Goal: Navigation & Orientation: Find specific page/section

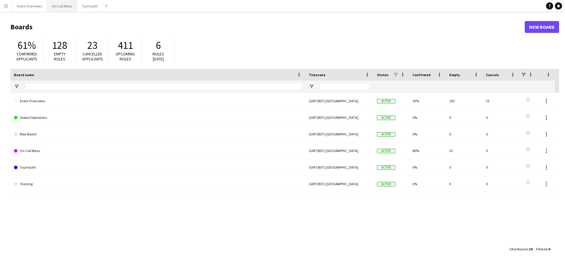
click at [58, 7] on button "On Call Rotas Close" at bounding box center [62, 6] width 30 height 12
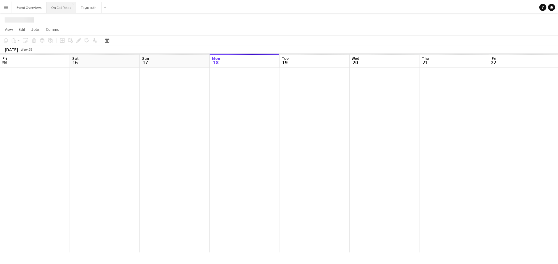
scroll to position [0, 142]
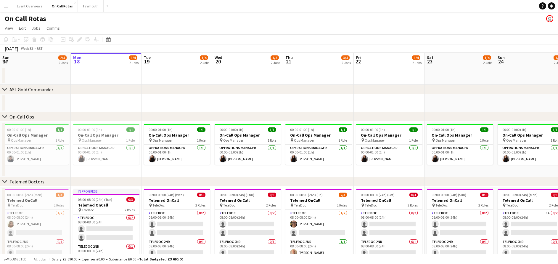
drag, startPoint x: 481, startPoint y: 94, endPoint x: 133, endPoint y: 62, distance: 349.2
click at [133, 62] on div "chevron-right ASL Gold Commander chevron-right On-Call Ops chevron-right Teleme…" at bounding box center [279, 164] width 558 height 223
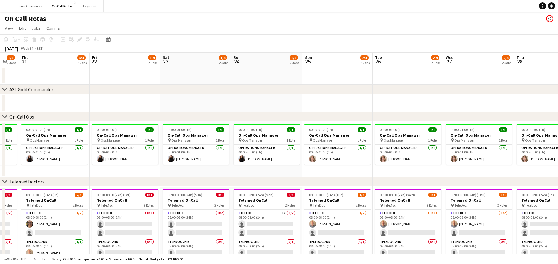
drag, startPoint x: 518, startPoint y: 100, endPoint x: 254, endPoint y: 97, distance: 264.3
click at [254, 97] on app-calendar-viewport "Mon 18 1/4 2 Jobs Tue 19 1/4 2 Jobs Wed 20 1/4 2 Jobs Thu 21 3/4 2 Jobs Fri 22 …" at bounding box center [279, 164] width 558 height 223
click at [0, 101] on html "Menu Boards Boards Boards All jobs Status Workforce Workforce My Workforce Recr…" at bounding box center [279, 143] width 558 height 286
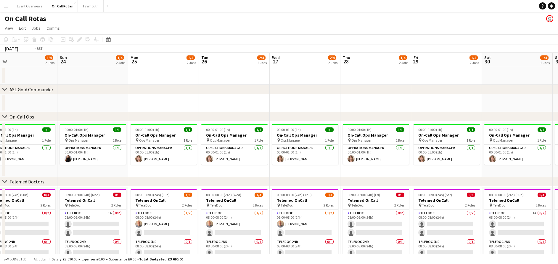
scroll to position [0, 150]
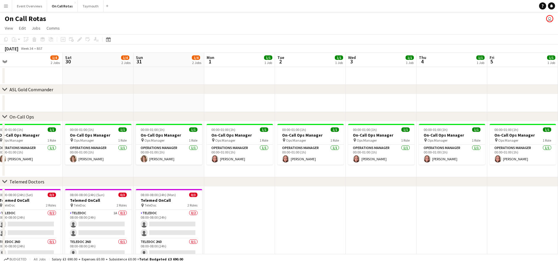
drag, startPoint x: 529, startPoint y: 100, endPoint x: -2, endPoint y: 74, distance: 531.2
click at [0, 74] on html "Menu Boards Boards Boards All jobs Status Workforce Workforce My Workforce Recr…" at bounding box center [279, 143] width 558 height 286
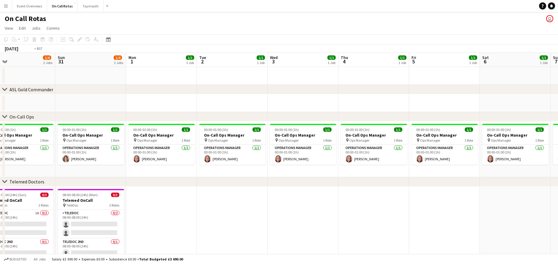
drag, startPoint x: 509, startPoint y: 224, endPoint x: 77, endPoint y: 238, distance: 432.5
click at [77, 238] on app-calendar-viewport "Wed 27 2/4 2 Jobs Thu 28 1/4 2 Jobs Fri 29 1/4 2 Jobs Sat 30 1/4 2 Jobs Sun 31 …" at bounding box center [279, 164] width 558 height 223
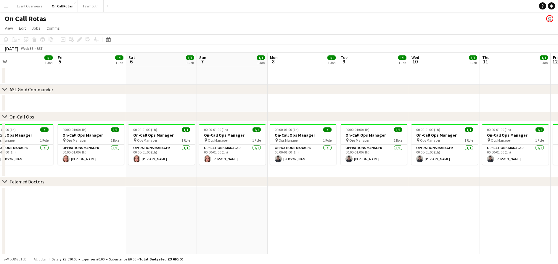
scroll to position [0, 150]
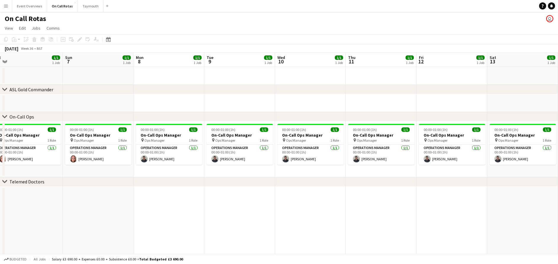
drag, startPoint x: 373, startPoint y: 212, endPoint x: 16, endPoint y: 183, distance: 358.1
click at [16, 183] on div "chevron-right ASL Gold Commander chevron-right On-Call Ops chevron-right Teleme…" at bounding box center [279, 164] width 558 height 223
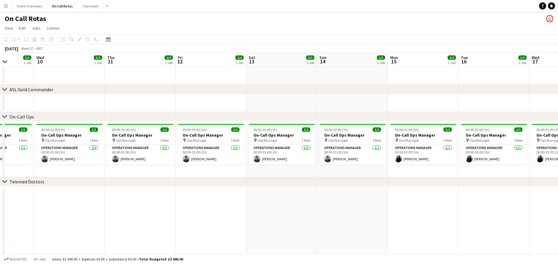
drag, startPoint x: 481, startPoint y: 220, endPoint x: 24, endPoint y: 212, distance: 457.8
click at [24, 212] on app-calendar-viewport "Sun 7 1/1 1 Job Mon 8 1/1 1 Job Tue 9 1/1 1 Job Wed 10 1/1 1 Job Thu 11 1/1 1 J…" at bounding box center [279, 164] width 558 height 223
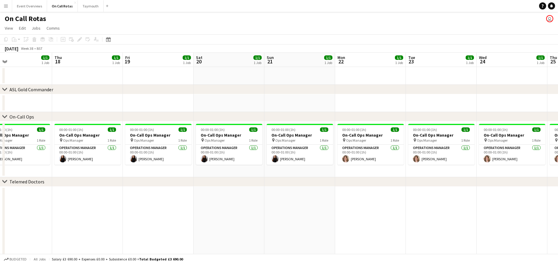
scroll to position [0, 236]
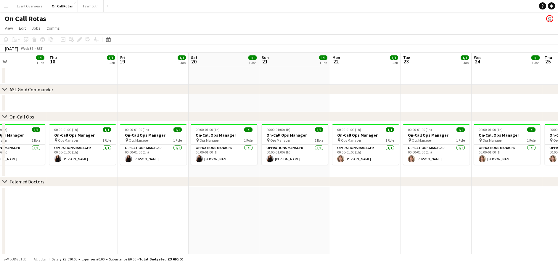
drag, startPoint x: 549, startPoint y: 224, endPoint x: 212, endPoint y: 207, distance: 337.6
click at [212, 207] on app-calendar-viewport "Sun 14 1/1 1 Job Mon 15 1/1 1 Job Tue 16 1/1 1 Job Wed 17 1/1 1 Job Thu 18 1/1 …" at bounding box center [279, 164] width 558 height 223
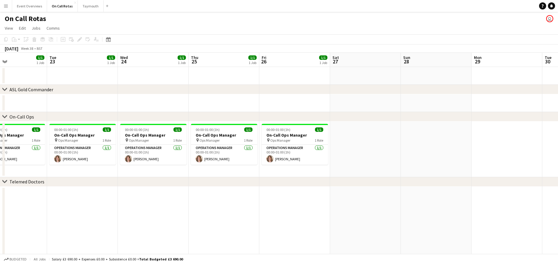
scroll to position [0, 241]
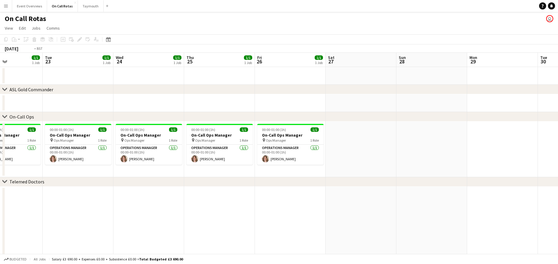
drag, startPoint x: 491, startPoint y: 214, endPoint x: 132, endPoint y: 199, distance: 358.8
click at [132, 199] on app-calendar-viewport "Fri 19 1/1 1 Job Sat 20 1/1 1 Job Sun 21 1/1 1 Job Mon 22 1/1 1 Job Tue 23 1/1 …" at bounding box center [279, 164] width 558 height 223
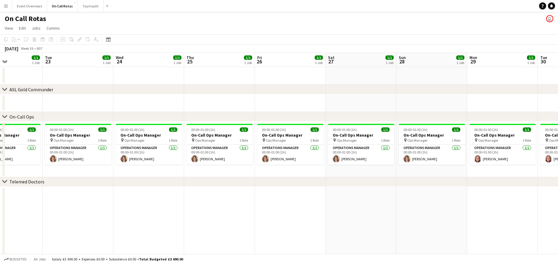
drag, startPoint x: 478, startPoint y: 204, endPoint x: 282, endPoint y: 230, distance: 197.6
click at [282, 230] on app-calendar-viewport "Fri 19 1/1 1 Job Sat 20 1/1 1 Job Sun 21 1/1 1 Job Mon 22 1/1 1 Job Tue 23 1/1 …" at bounding box center [279, 164] width 558 height 223
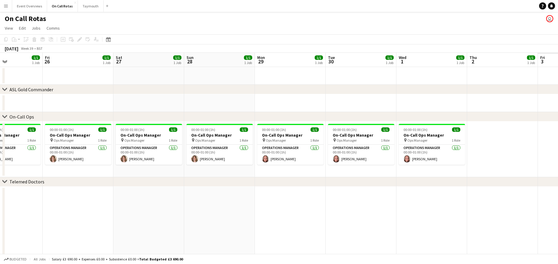
scroll to position [0, 224]
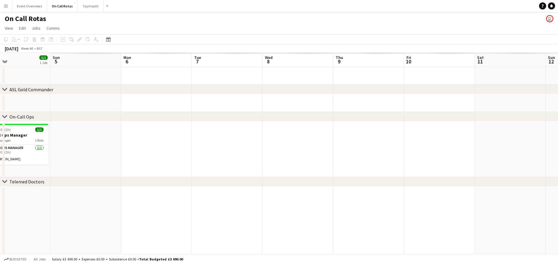
drag, startPoint x: 519, startPoint y: 209, endPoint x: 15, endPoint y: 187, distance: 505.0
click at [15, 187] on app-calendar-viewport "Tue 30 1/1 1 Job Wed 1 1/1 1 Job Thu 2 1/1 1 Job Fri 3 1/1 1 Job Sat 4 1/1 1 Jo…" at bounding box center [279, 164] width 558 height 223
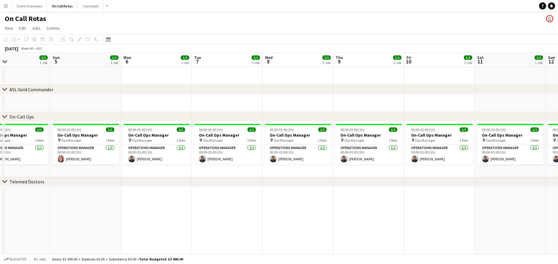
scroll to position [0, 162]
drag, startPoint x: 502, startPoint y: 206, endPoint x: 39, endPoint y: 220, distance: 463.2
click at [39, 220] on app-calendar-viewport "Fri 3 1/1 1 Job Sat 4 1/1 1 Job Sun 5 1/1 1 Job Mon 6 1/1 1 Job Tue 7 1/1 1 Job…" at bounding box center [279, 164] width 558 height 223
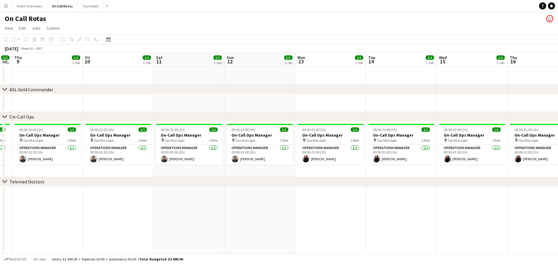
drag, startPoint x: 458, startPoint y: 211, endPoint x: 0, endPoint y: 192, distance: 458.7
click at [0, 192] on html "Menu Boards Boards Boards All jobs Status Workforce Workforce My Workforce Recr…" at bounding box center [279, 143] width 558 height 286
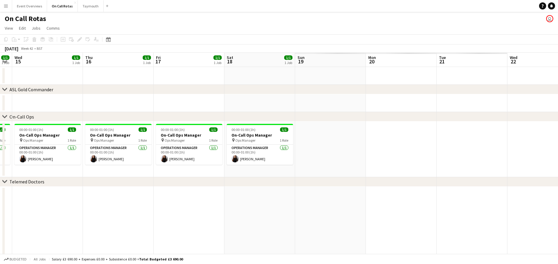
scroll to position [0, 150]
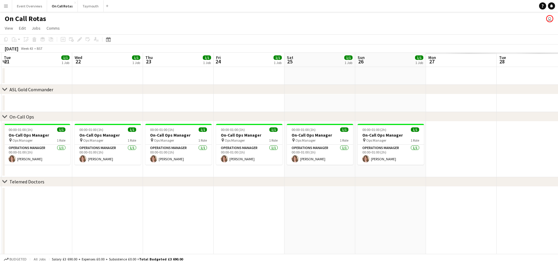
drag, startPoint x: 528, startPoint y: 235, endPoint x: 42, endPoint y: 144, distance: 494.3
click at [42, 144] on app-calendar-viewport "Sat 18 1/1 1 Job Sun 19 1/1 1 Job Mon 20 1/1 1 Job Tue 21 1/1 1 Job Wed 22 1/1 …" at bounding box center [279, 164] width 558 height 223
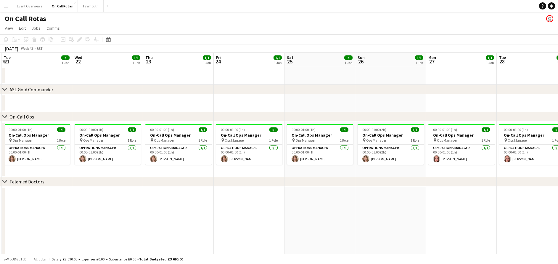
scroll to position [0, 214]
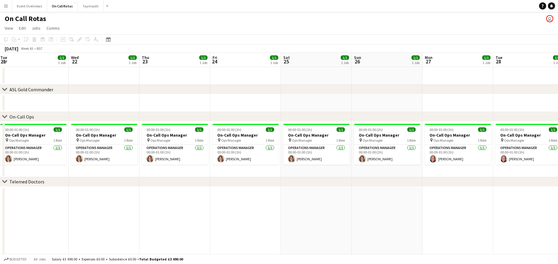
drag, startPoint x: 42, startPoint y: 144, endPoint x: -2, endPoint y: 125, distance: 47.8
click at [0, 125] on html "Menu Boards Boards Boards All jobs Status Workforce Workforce My Workforce Recr…" at bounding box center [279, 143] width 558 height 286
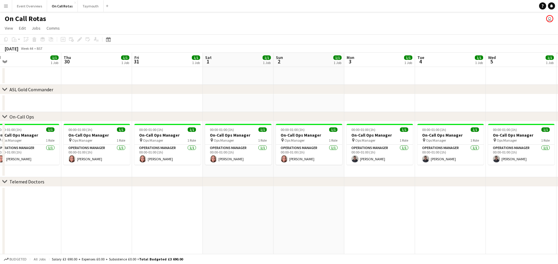
scroll to position [0, 156]
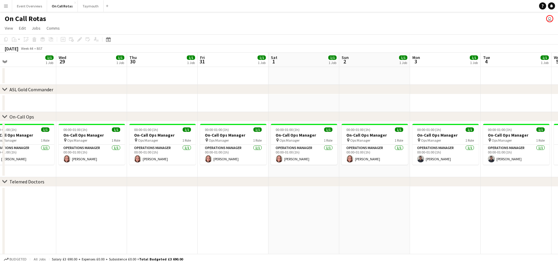
drag, startPoint x: 538, startPoint y: 230, endPoint x: 0, endPoint y: 154, distance: 543.3
click at [0, 154] on html "Menu Boards Boards Boards All jobs Status Workforce Workforce My Workforce Recr…" at bounding box center [279, 143] width 558 height 286
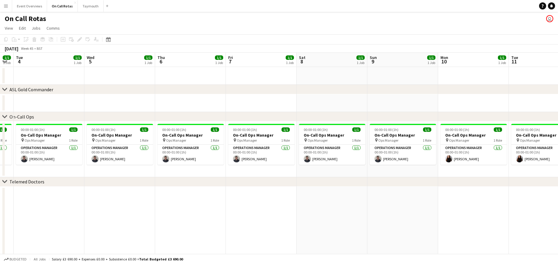
scroll to position [0, 225]
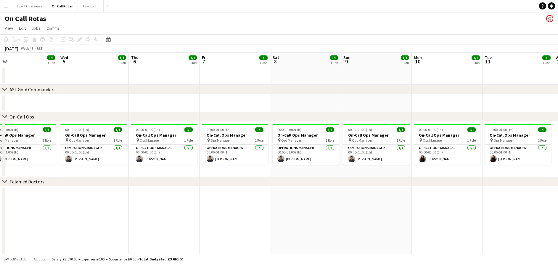
drag, startPoint x: 524, startPoint y: 203, endPoint x: 31, endPoint y: 211, distance: 493.6
click at [31, 211] on app-calendar-viewport "Sat 1 1/1 1 Job Sun 2 1/1 1 Job Mon 3 1/1 1 Job Tue 4 1/1 1 Job Wed 5 1/1 1 Job…" at bounding box center [279, 164] width 558 height 223
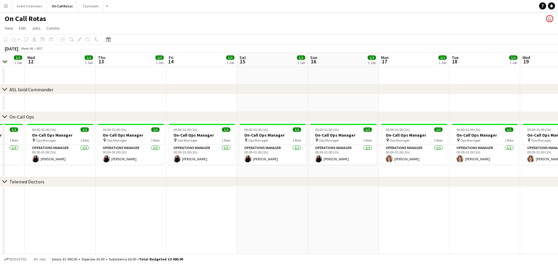
scroll to position [0, 192]
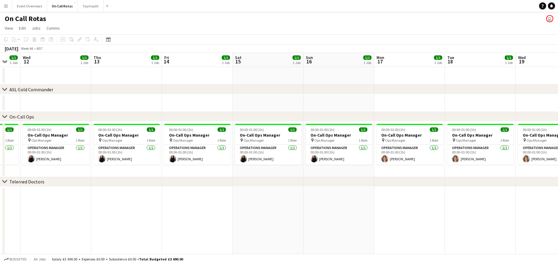
drag, startPoint x: 535, startPoint y: 206, endPoint x: 0, endPoint y: 226, distance: 535.4
click at [0, 226] on html "Menu Boards Boards Boards All jobs Status Workforce Workforce My Workforce Recr…" at bounding box center [279, 143] width 558 height 286
drag, startPoint x: 504, startPoint y: 176, endPoint x: 211, endPoint y: 191, distance: 292.8
click at [211, 191] on div "chevron-right ASL Gold Commander chevron-right On-Call Ops chevron-right Teleme…" at bounding box center [279, 164] width 558 height 223
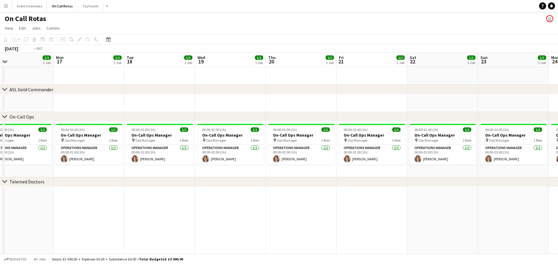
drag, startPoint x: 540, startPoint y: 217, endPoint x: 35, endPoint y: 199, distance: 505.7
click at [35, 199] on app-calendar-viewport "Thu 13 1/1 1 Job Fri 14 1/1 1 Job Sat 15 1/1 1 Job Sun 16 1/1 1 Job Mon 17 1/1 …" at bounding box center [279, 164] width 558 height 223
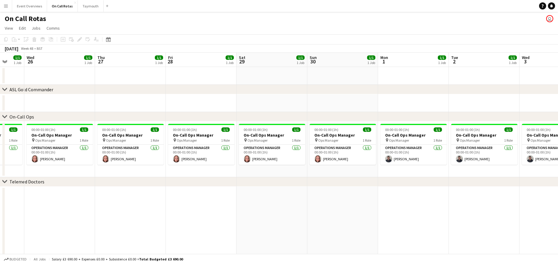
scroll to position [0, 190]
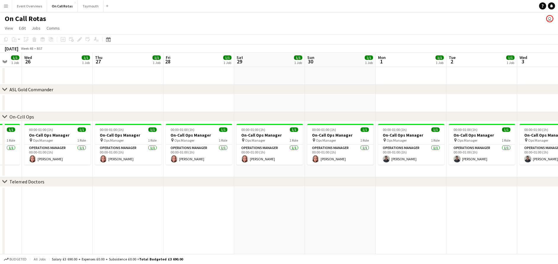
drag, startPoint x: 533, startPoint y: 218, endPoint x: 0, endPoint y: 204, distance: 533.2
click at [0, 204] on html "Menu Boards Boards Boards All jobs Status Workforce Workforce My Workforce Recr…" at bounding box center [279, 143] width 558 height 286
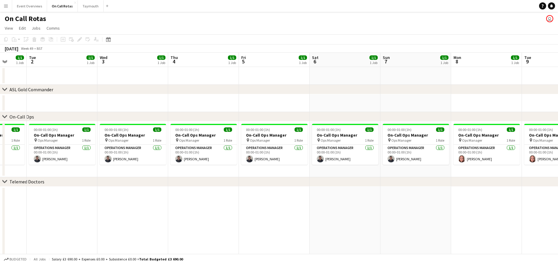
scroll to position [0, 201]
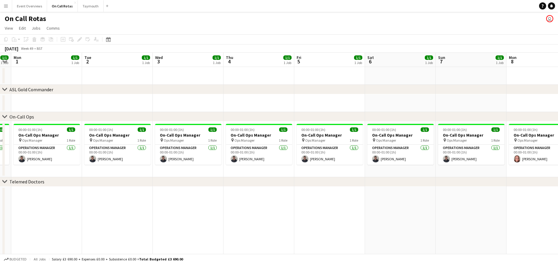
drag, startPoint x: 506, startPoint y: 212, endPoint x: 71, endPoint y: 232, distance: 435.9
click at [71, 232] on app-calendar-viewport "Fri 28 1/1 1 Job Sat 29 1/1 1 Job Sun 30 1/1 1 Job Mon 1 1/1 1 Job Tue 2 1/1 1 …" at bounding box center [279, 164] width 558 height 223
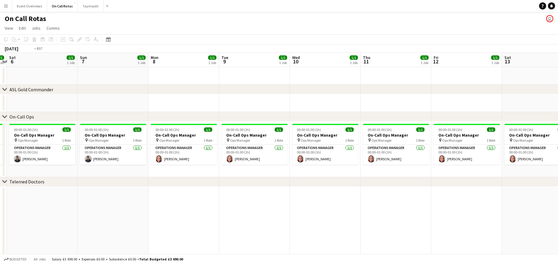
drag, startPoint x: 525, startPoint y: 233, endPoint x: 0, endPoint y: 153, distance: 531.3
click at [0, 153] on html "Menu Boards Boards Boards All jobs Status Workforce Workforce My Workforce Recr…" at bounding box center [279, 143] width 558 height 286
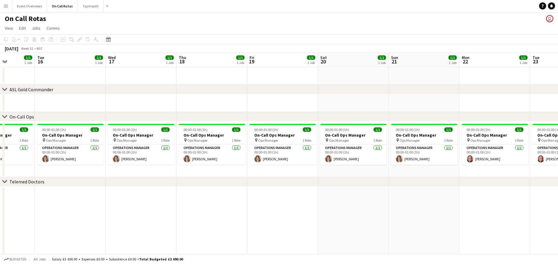
scroll to position [0, 187]
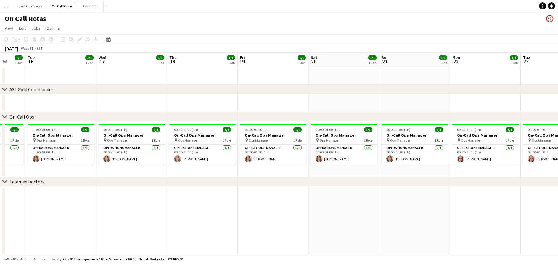
drag, startPoint x: 508, startPoint y: 204, endPoint x: 0, endPoint y: 220, distance: 508.3
click at [0, 220] on html "Menu Boards Boards Boards All jobs Status Workforce Workforce My Workforce Recr…" at bounding box center [279, 143] width 558 height 286
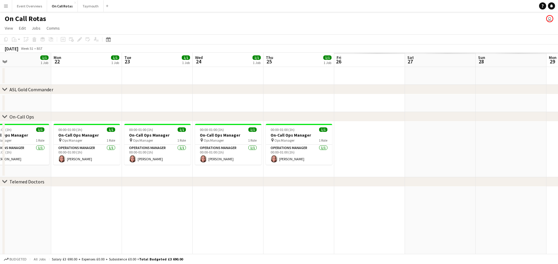
drag, startPoint x: 523, startPoint y: 221, endPoint x: 122, endPoint y: 177, distance: 402.7
click at [122, 177] on div "chevron-right ASL Gold Commander chevron-right On-Call Ops chevron-right Teleme…" at bounding box center [279, 164] width 558 height 223
click at [122, 177] on div "chevron-right Telemed Doctors" at bounding box center [279, 181] width 558 height 9
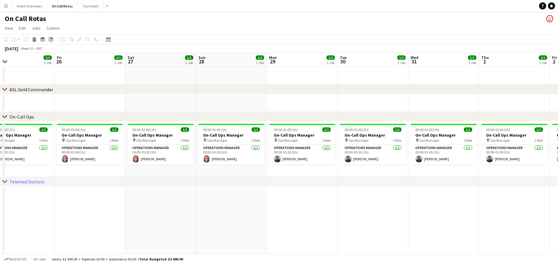
scroll to position [0, 198]
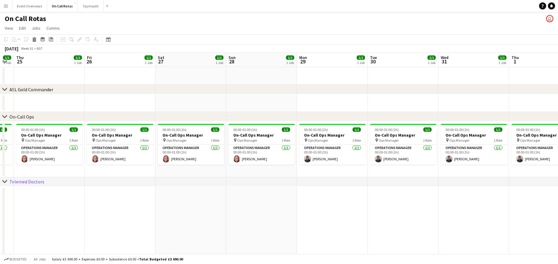
drag, startPoint x: 482, startPoint y: 209, endPoint x: 233, endPoint y: 220, distance: 250.0
click at [233, 220] on app-calendar-viewport "Mon 22 1/1 1 Job Tue 23 1/1 1 Job Wed 24 1/1 1 Job Thu 25 1/1 1 Job Fri 26 1/1 …" at bounding box center [279, 164] width 558 height 223
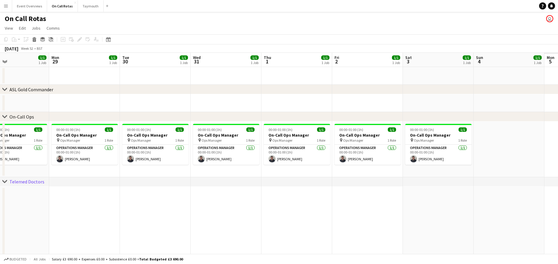
drag, startPoint x: 467, startPoint y: 228, endPoint x: 220, endPoint y: 194, distance: 250.4
click at [220, 194] on app-calendar-viewport "Thu 25 1/1 1 Job Fri 26 1/1 1 Job Sat 27 1/1 1 Job Sun 28 1/1 1 Job Mon 29 1/1 …" at bounding box center [279, 164] width 558 height 223
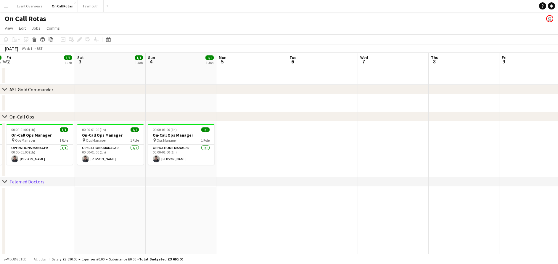
scroll to position [0, 192]
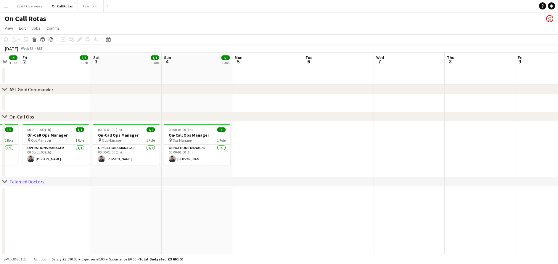
drag, startPoint x: 499, startPoint y: 199, endPoint x: 186, endPoint y: 198, distance: 312.3
click at [186, 198] on app-calendar-viewport "Tue 30 1/1 1 Job Wed 31 1/1 1 Job Thu 1 1/1 1 Job Fri 2 1/1 1 Job Sat 3 1/1 1 J…" at bounding box center [279, 164] width 558 height 223
